Goal: Task Accomplishment & Management: Manage account settings

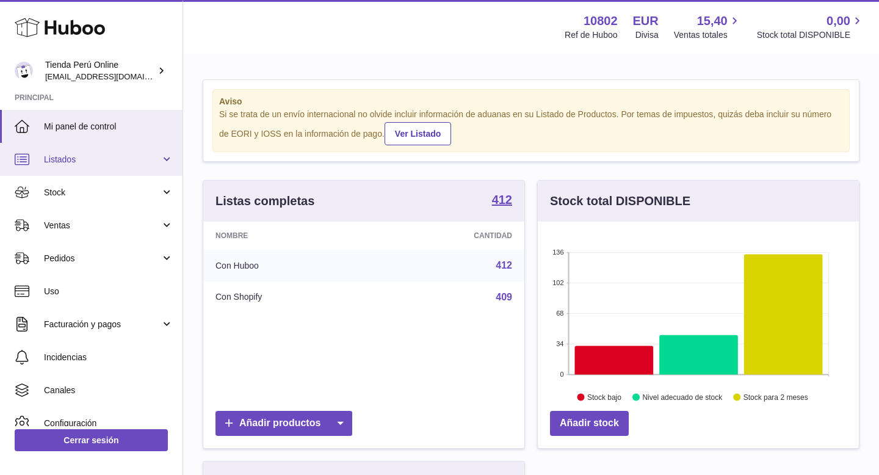
click at [168, 159] on link "Listados" at bounding box center [91, 159] width 183 height 33
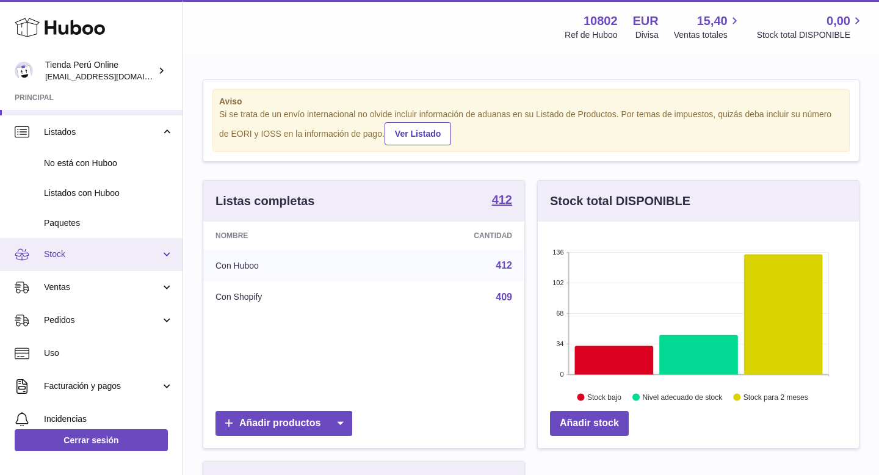
scroll to position [35, 0]
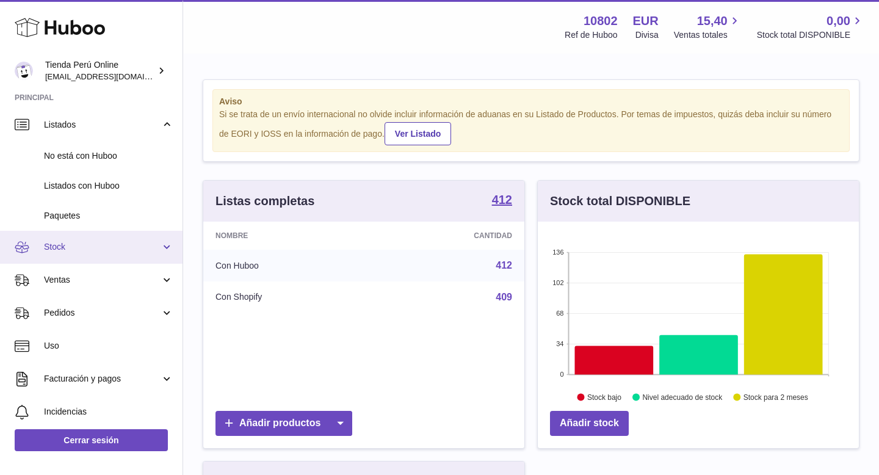
click at [134, 248] on span "Stock" at bounding box center [102, 247] width 117 height 12
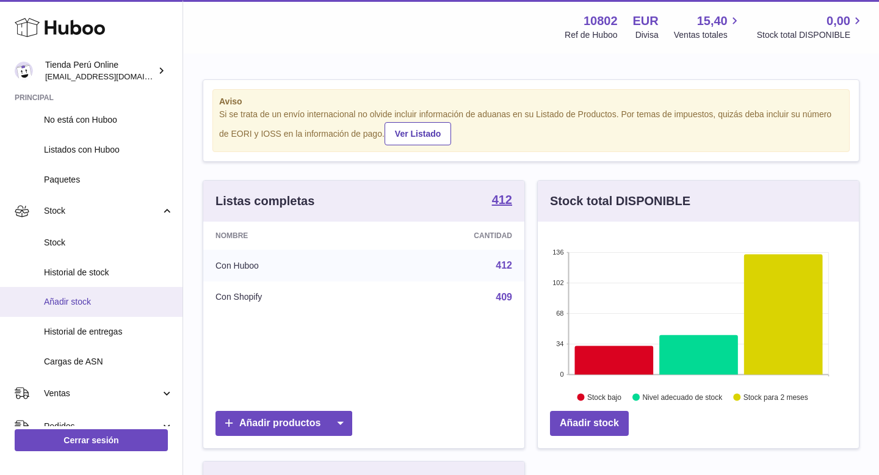
scroll to position [78, 0]
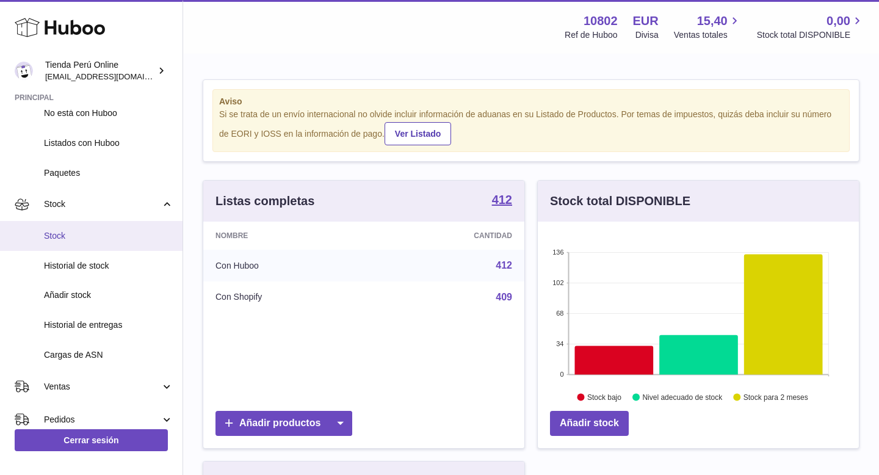
click at [104, 238] on span "Stock" at bounding box center [108, 236] width 129 height 12
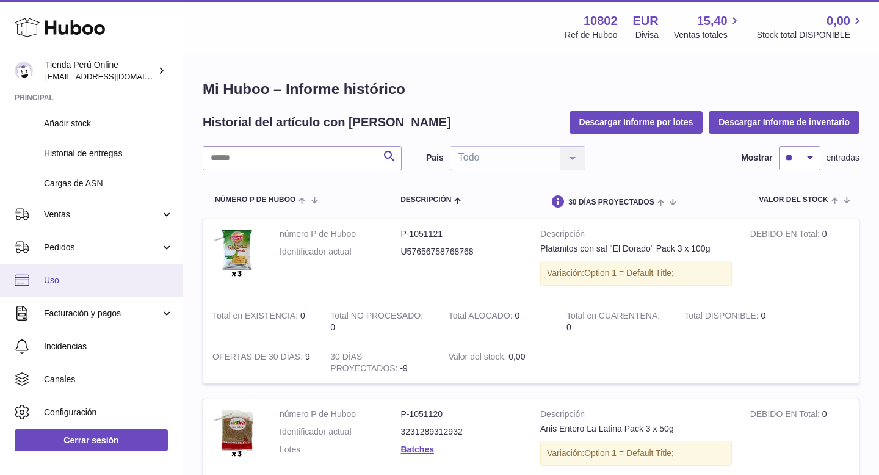
scroll to position [195, 0]
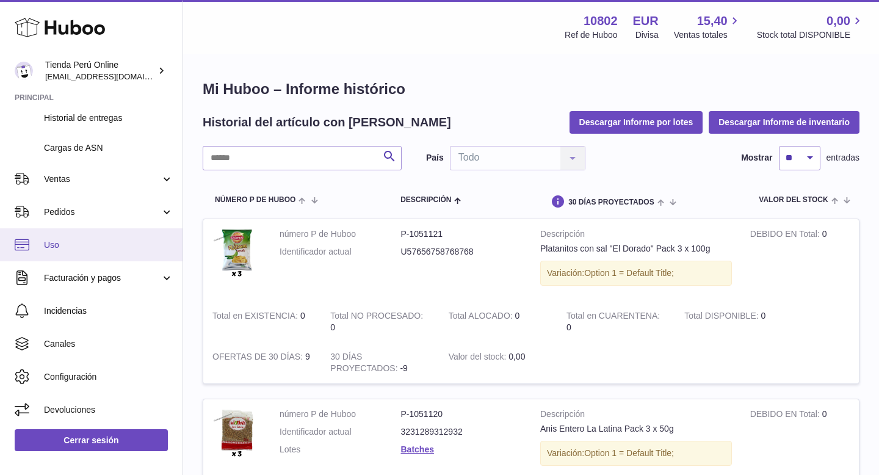
click at [90, 253] on link "Uso" at bounding box center [91, 244] width 183 height 33
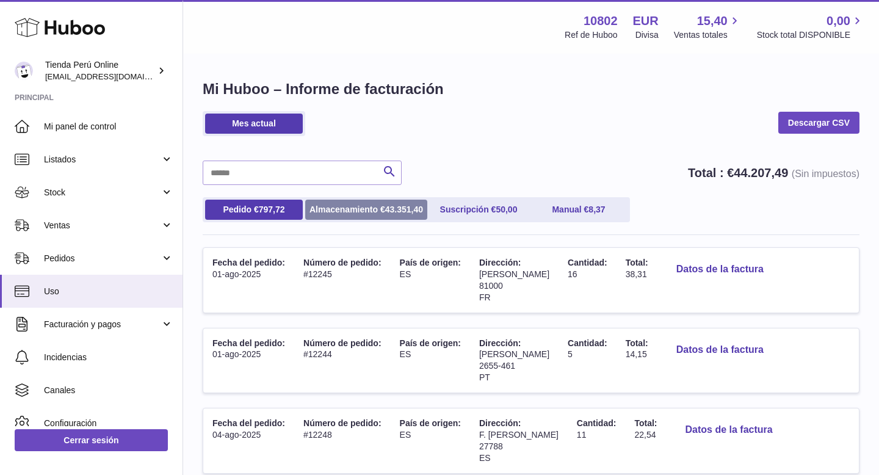
click at [339, 211] on link "Almacenamiento € 43.351,40" at bounding box center [366, 210] width 122 height 20
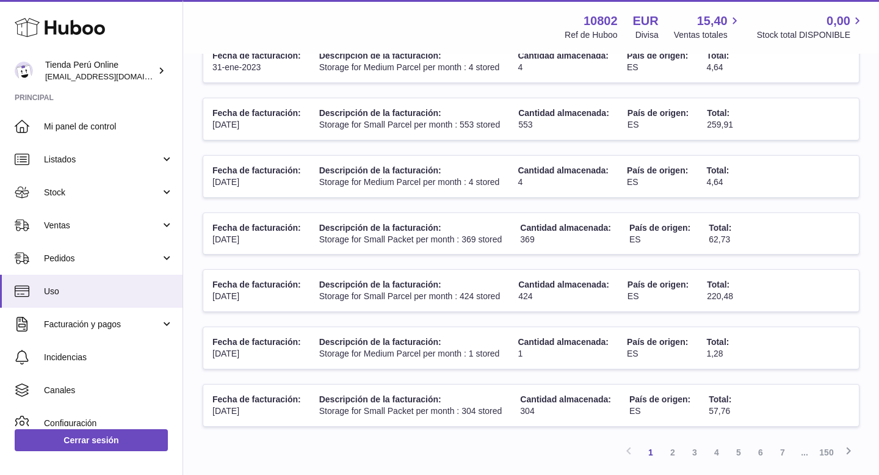
scroll to position [473, 0]
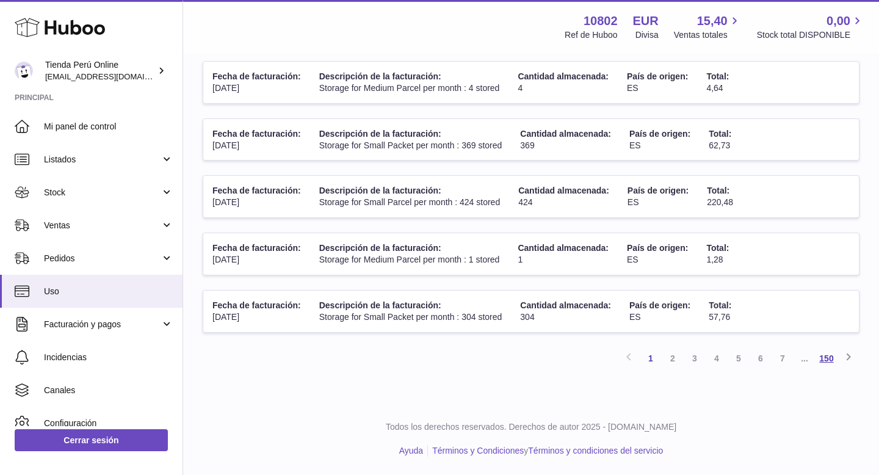
click at [829, 357] on link "150" at bounding box center [827, 358] width 22 height 22
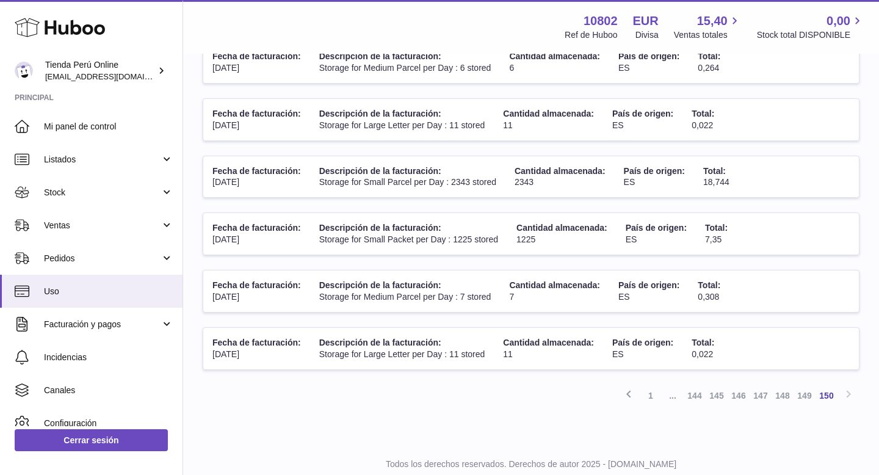
scroll to position [243, 0]
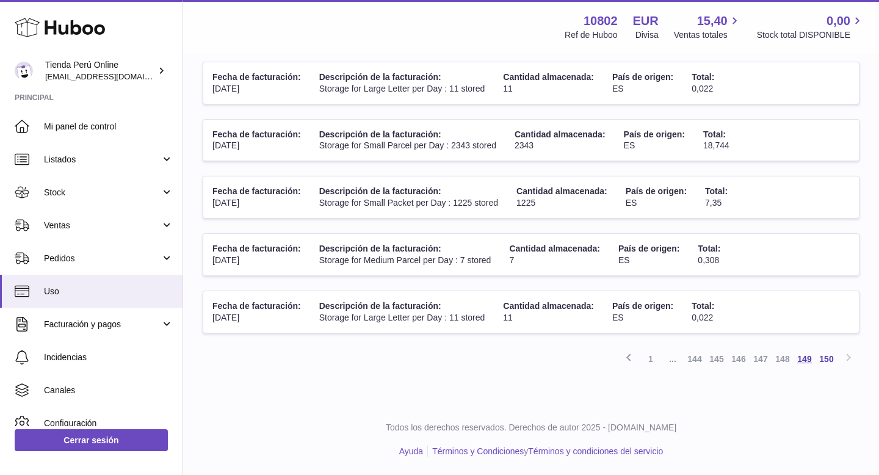
click at [806, 360] on link "149" at bounding box center [805, 359] width 22 height 22
